Goal: Information Seeking & Learning: Learn about a topic

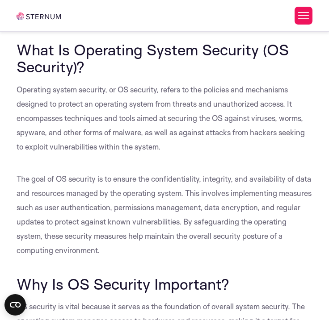
scroll to position [150, 0]
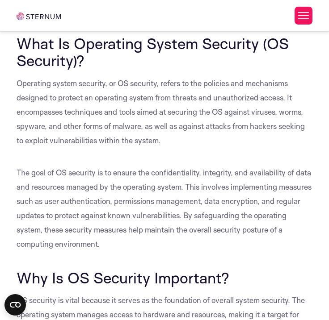
drag, startPoint x: 16, startPoint y: 81, endPoint x: 131, endPoint y: 240, distance: 196.4
click at [28, 81] on span "Operating system security, or OS security, refers to the policies and mechanism…" at bounding box center [161, 112] width 288 height 67
drag, startPoint x: 17, startPoint y: 83, endPoint x: 233, endPoint y: 238, distance: 265.5
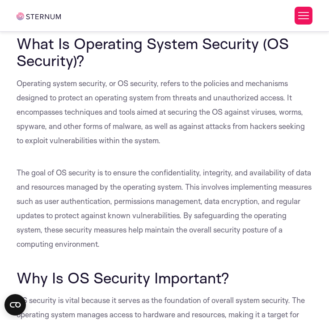
copy div "Operating system security, or OS security, refers to the policies and mechanism…"
click at [80, 110] on span "Operating system security, or OS security, refers to the policies and mechanism…" at bounding box center [161, 112] width 288 height 67
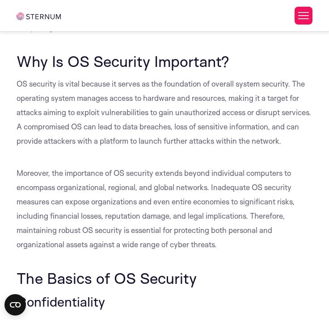
scroll to position [362, 0]
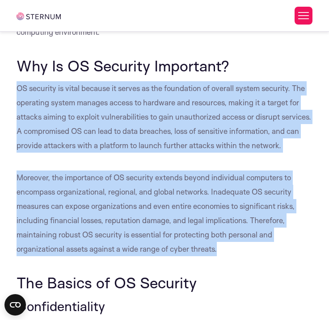
drag, startPoint x: 18, startPoint y: 87, endPoint x: 191, endPoint y: 268, distance: 250.0
copy div "OS security is vital because it serves as the foundation of overall system secu…"
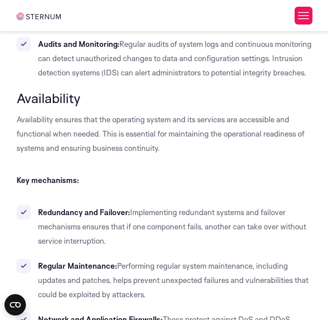
scroll to position [1140, 0]
